Goal: Task Accomplishment & Management: Manage account settings

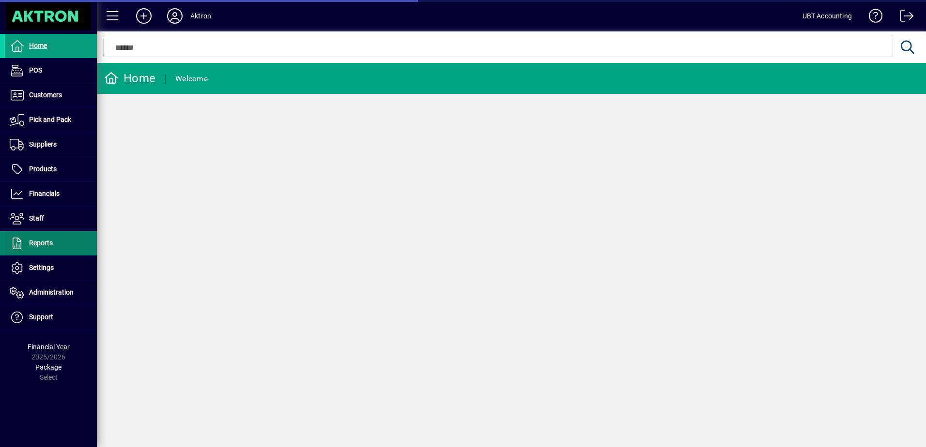
drag, startPoint x: 58, startPoint y: 246, endPoint x: 64, endPoint y: 246, distance: 6.8
click at [58, 246] on span at bounding box center [51, 243] width 92 height 23
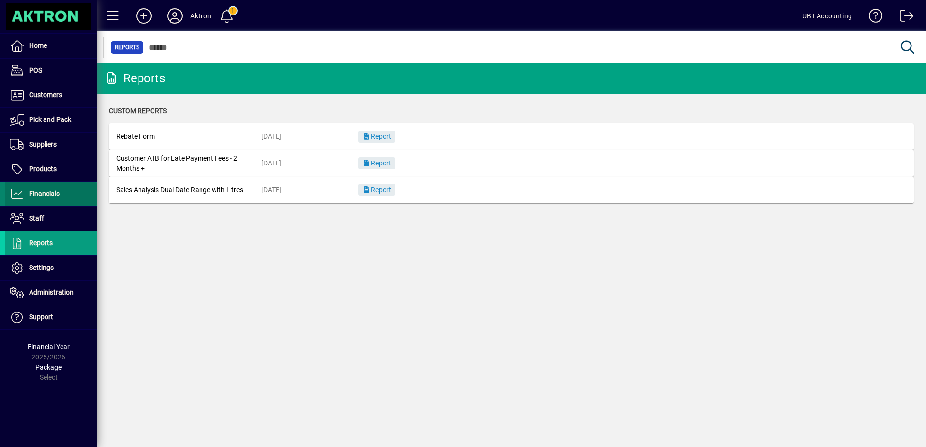
click at [61, 196] on span at bounding box center [51, 194] width 92 height 23
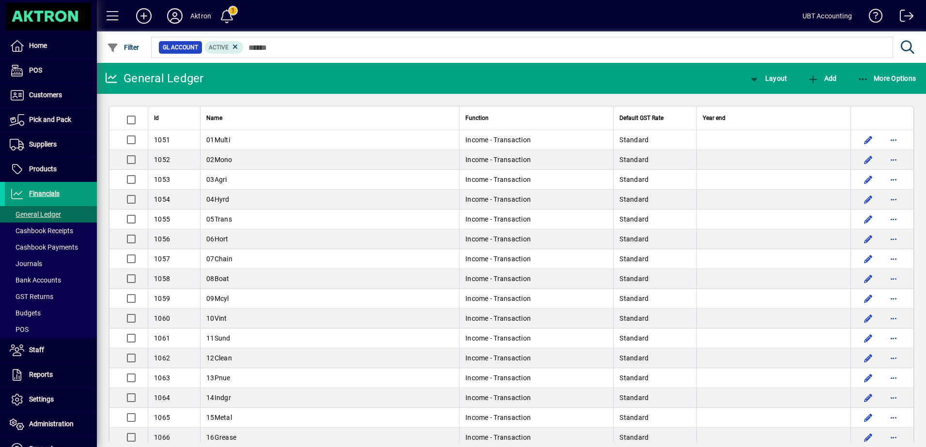
drag, startPoint x: 33, startPoint y: 296, endPoint x: 95, endPoint y: 294, distance: 62.0
click at [34, 296] on span "GST Returns" at bounding box center [32, 297] width 44 height 8
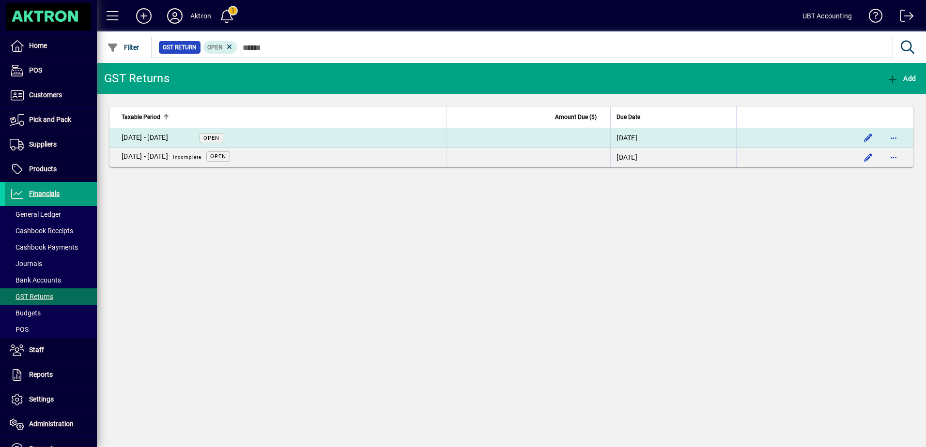
click at [286, 142] on td "[DATE] - [DATE] Open" at bounding box center [277, 137] width 337 height 19
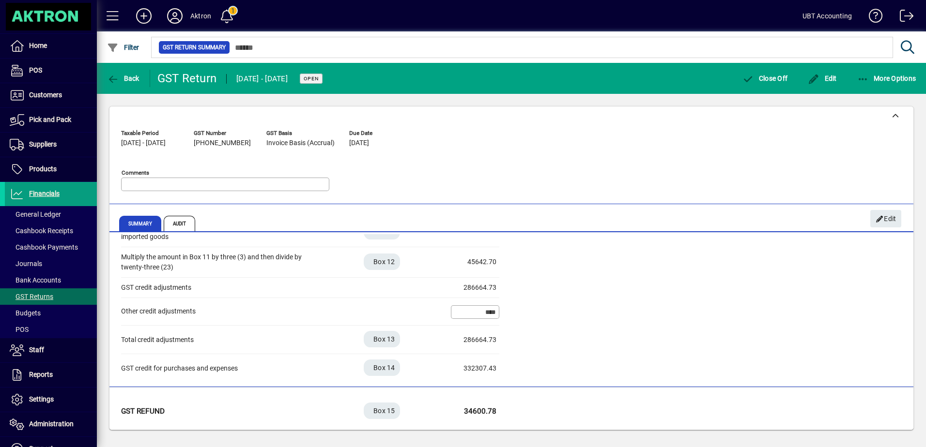
scroll to position [283, 0]
click at [772, 80] on span "Close Off" at bounding box center [765, 79] width 46 height 8
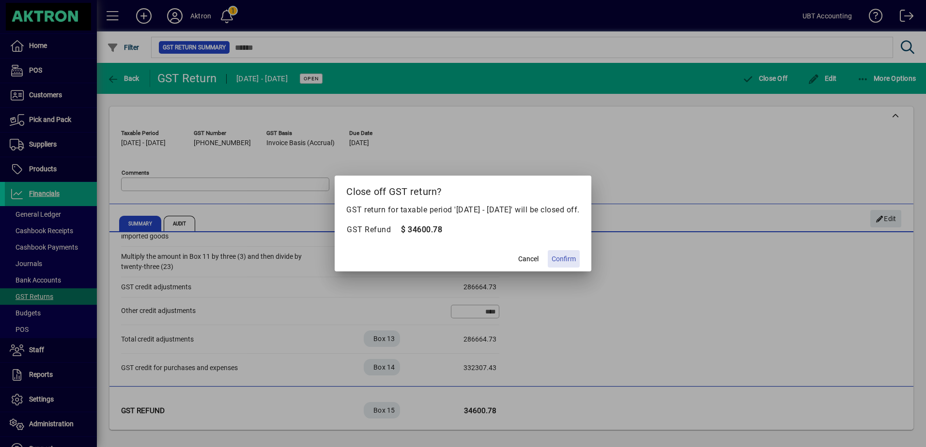
click at [575, 258] on span "Confirm" at bounding box center [564, 259] width 24 height 10
